Goal: Task Accomplishment & Management: Use online tool/utility

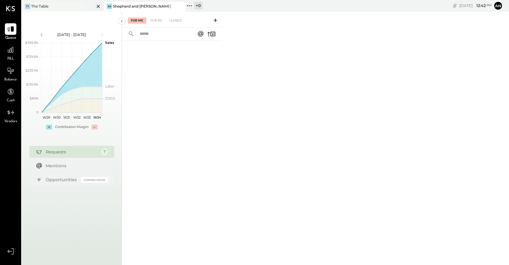
click at [53, 8] on div "TT The Table" at bounding box center [58, 6] width 73 height 5
click at [218, 19] on icon at bounding box center [215, 20] width 6 height 6
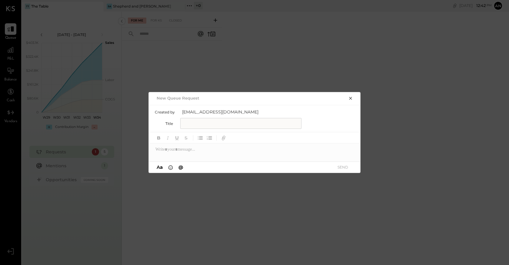
click at [239, 120] on input "text" at bounding box center [240, 123] width 121 height 11
type input "********"
click at [225, 155] on div at bounding box center [255, 150] width 212 height 12
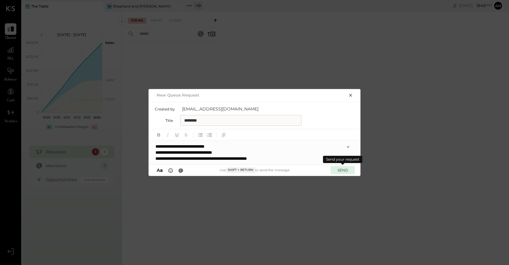
click at [340, 170] on button "SEND" at bounding box center [342, 170] width 24 height 8
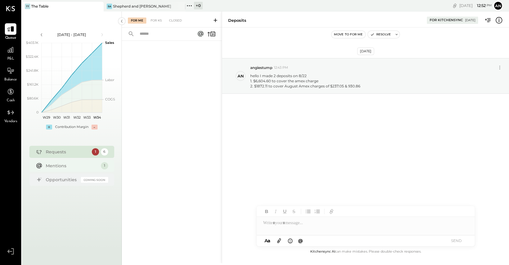
click at [91, 165] on div "Mentions" at bounding box center [72, 166] width 52 height 6
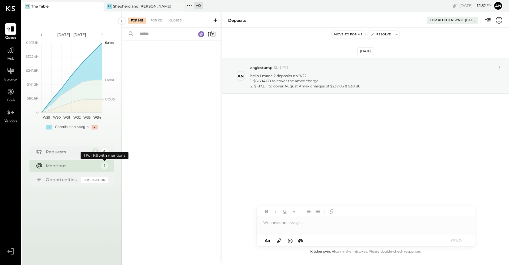
click at [103, 167] on div "1" at bounding box center [104, 165] width 7 height 7
click at [83, 167] on div "Mentions" at bounding box center [72, 166] width 52 height 6
click at [84, 167] on div "Mentions" at bounding box center [72, 166] width 52 height 6
click at [107, 167] on div "1" at bounding box center [104, 165] width 7 height 7
click at [155, 21] on div "For KS" at bounding box center [155, 21] width 17 height 6
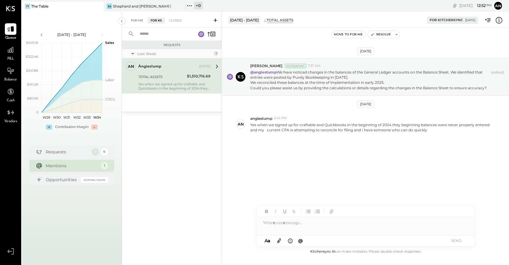
click at [136, 22] on div "For Me" at bounding box center [137, 21] width 18 height 6
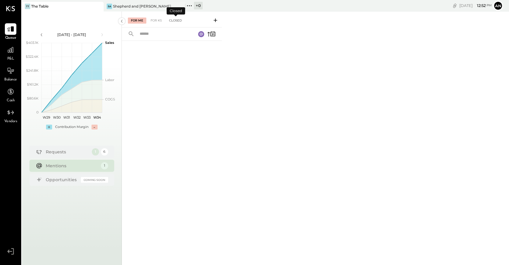
click at [175, 18] on div "Closed" at bounding box center [175, 21] width 19 height 6
